Goal: Navigation & Orientation: Understand site structure

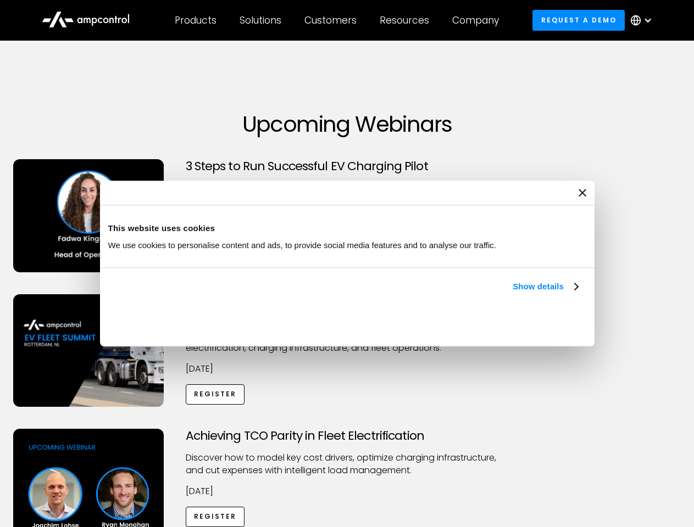
click at [512, 293] on link "Show details" at bounding box center [544, 286] width 65 height 13
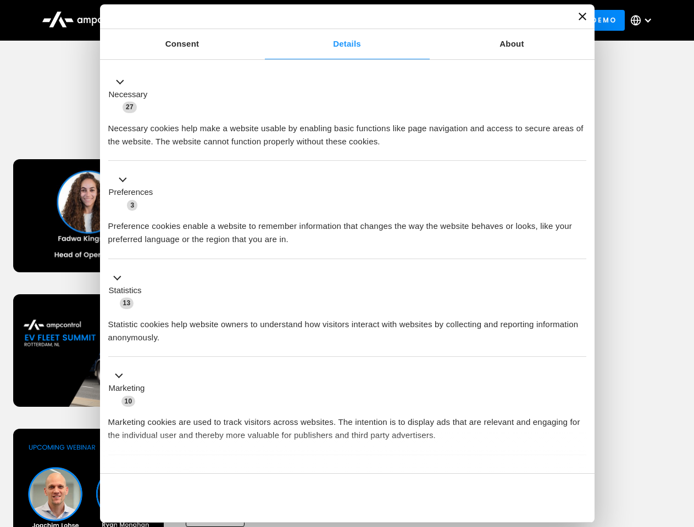
click at [579, 148] on div "Necessary cookies help make a website usable by enabling basic functions like p…" at bounding box center [347, 131] width 478 height 35
click at [682, 443] on div "Achieving TCO Parity in Fleet Electrification Discover how to model key cost dr…" at bounding box center [347, 515] width 690 height 172
click at [338, 20] on div "Customers" at bounding box center [330, 20] width 52 height 12
click at [195, 20] on div "Products" at bounding box center [196, 20] width 42 height 12
click at [261, 20] on div "Solutions" at bounding box center [260, 20] width 42 height 12
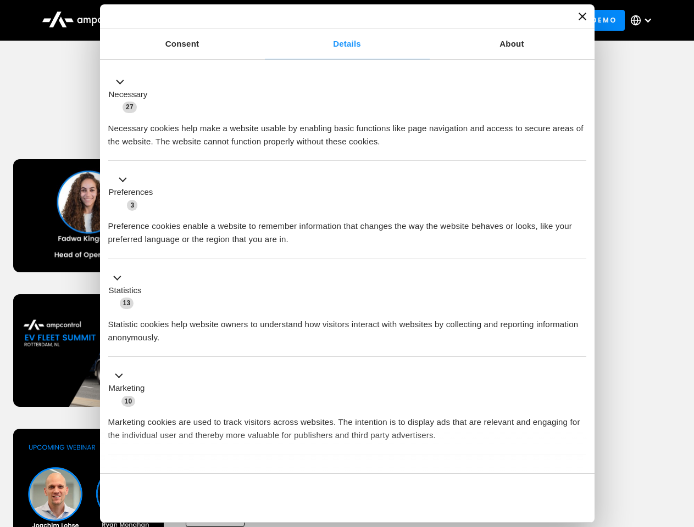
click at [332, 20] on div "Customers" at bounding box center [330, 20] width 52 height 12
click at [406, 20] on div "Resources" at bounding box center [403, 20] width 49 height 12
click at [479, 20] on div "Company" at bounding box center [475, 20] width 47 height 12
click at [644, 20] on div at bounding box center [647, 20] width 9 height 9
